Goal: Check status: Check status

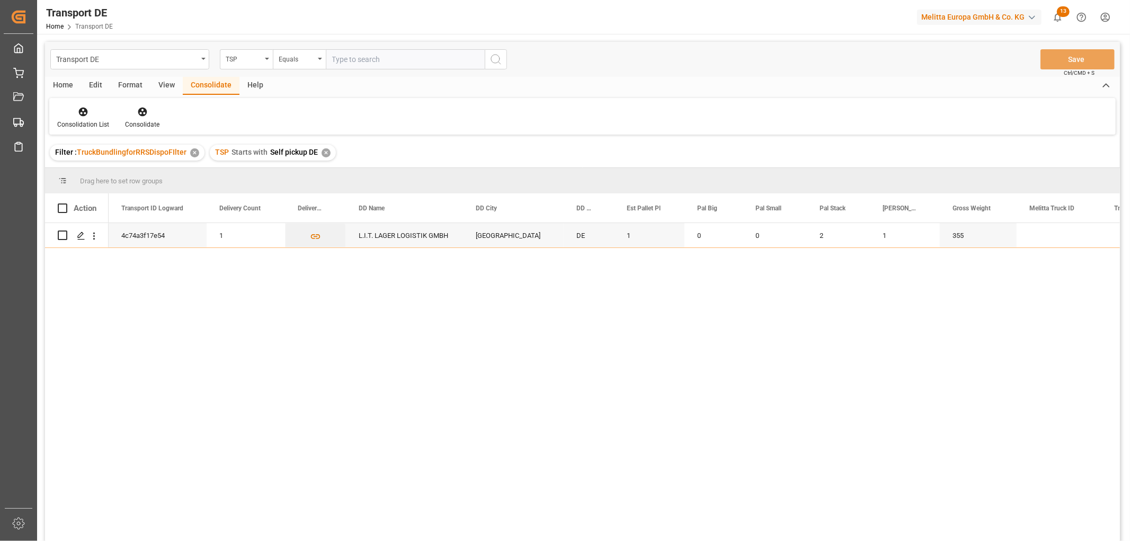
click at [322, 151] on div "✕" at bounding box center [326, 152] width 9 height 9
